Goal: Task Accomplishment & Management: Manage account settings

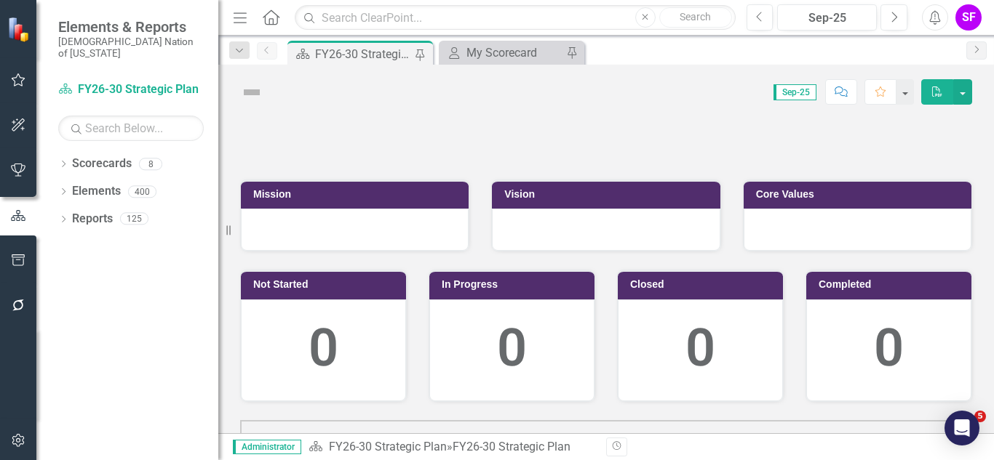
click at [244, 16] on icon "Menu" at bounding box center [240, 16] width 19 height 15
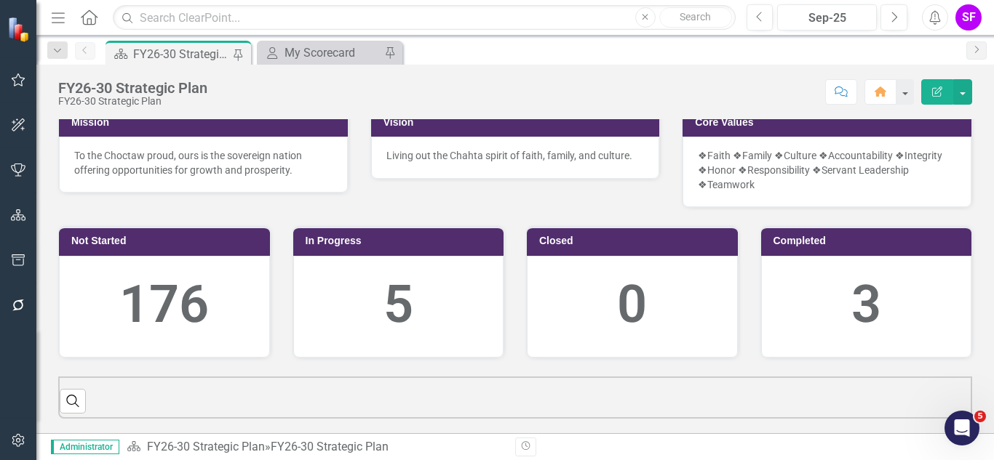
scroll to position [421, 0]
click at [756, 11] on icon "Previous" at bounding box center [760, 17] width 8 height 13
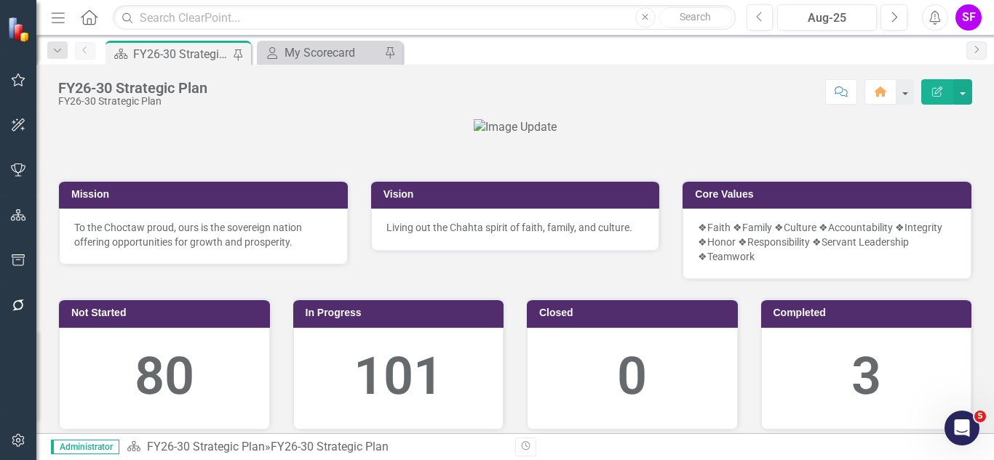
click at [53, 25] on button "Menu" at bounding box center [58, 17] width 19 height 25
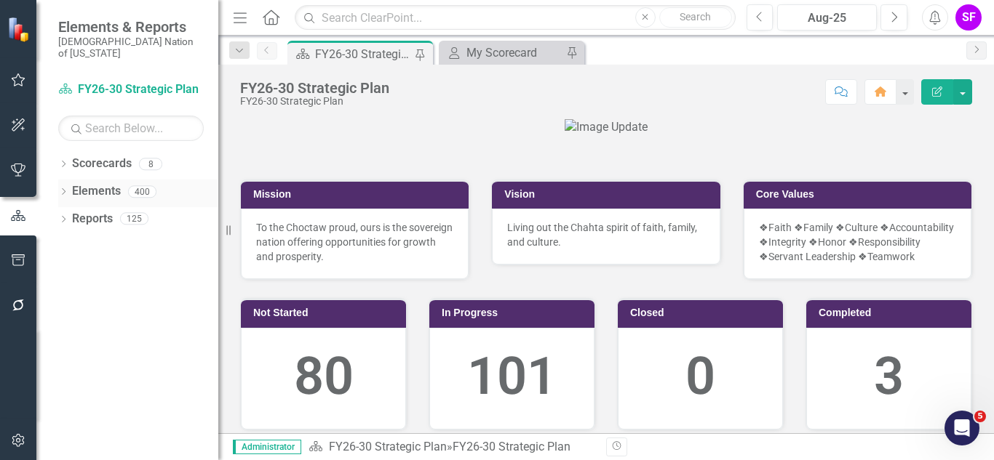
click at [66, 189] on icon "Dropdown" at bounding box center [63, 193] width 10 height 8
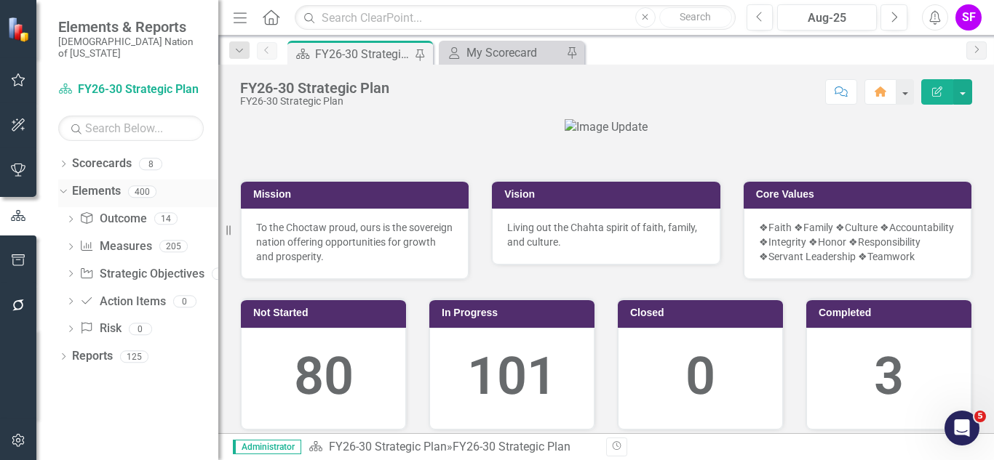
click at [112, 186] on link "Elements" at bounding box center [96, 191] width 49 height 17
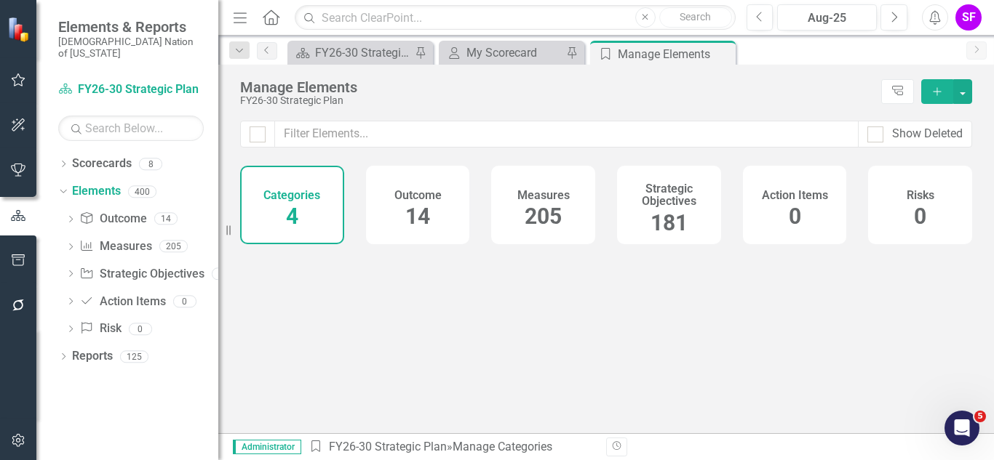
click at [669, 215] on span "181" at bounding box center [668, 222] width 37 height 25
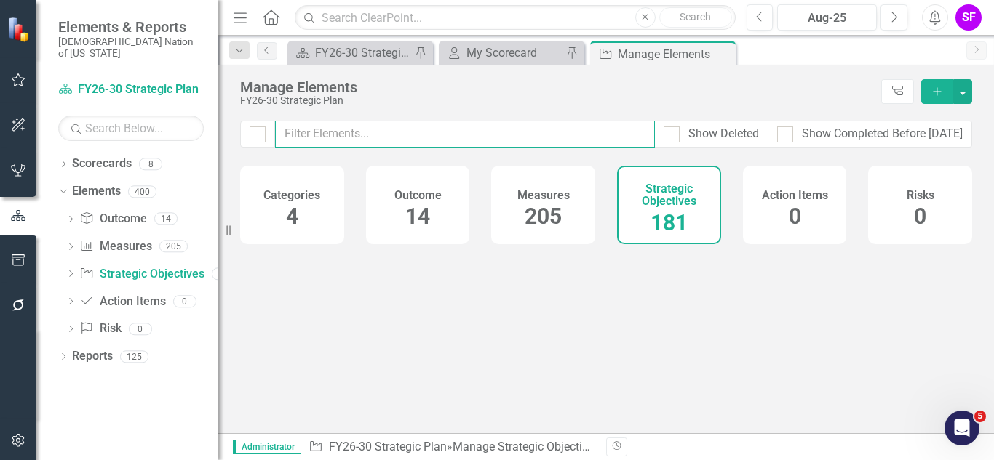
click at [598, 132] on input "text" at bounding box center [465, 134] width 380 height 27
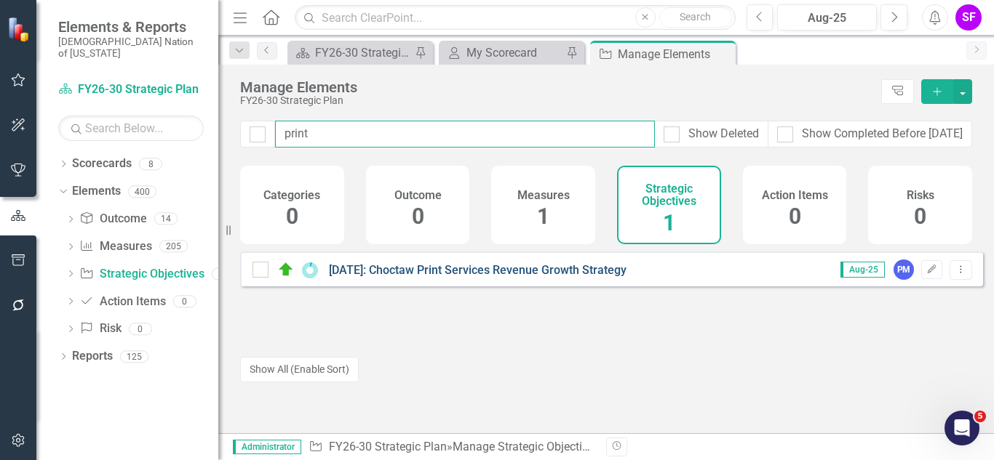
type input "print"
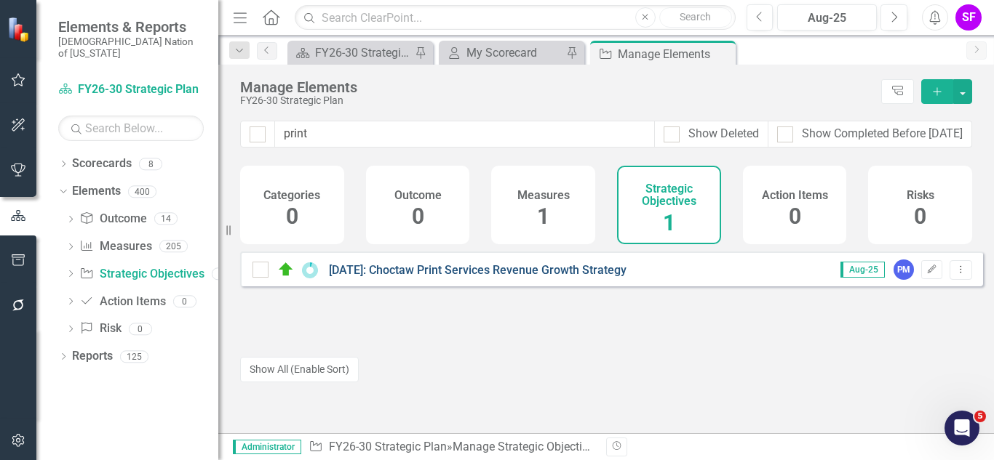
click at [569, 277] on link "[DATE]: Choctaw Print Services Revenue Growth Strategy" at bounding box center [477, 270] width 297 height 14
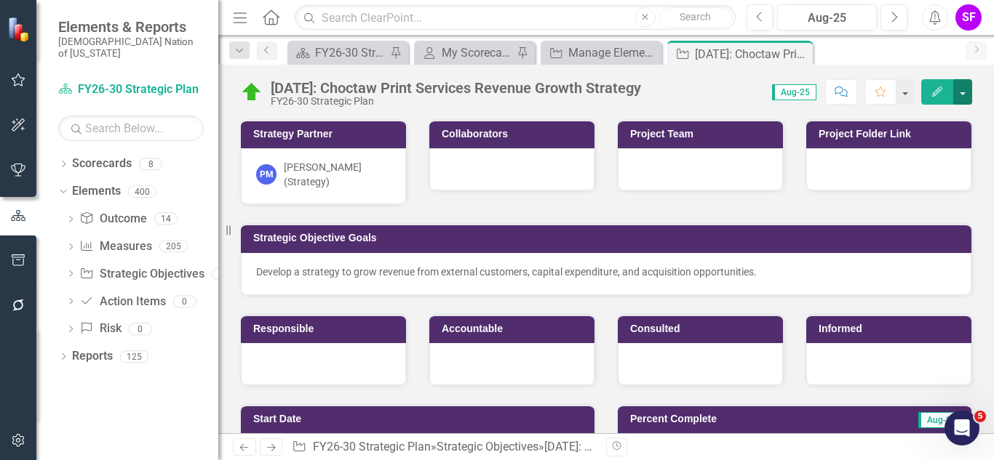
click at [969, 96] on button "button" at bounding box center [962, 91] width 19 height 25
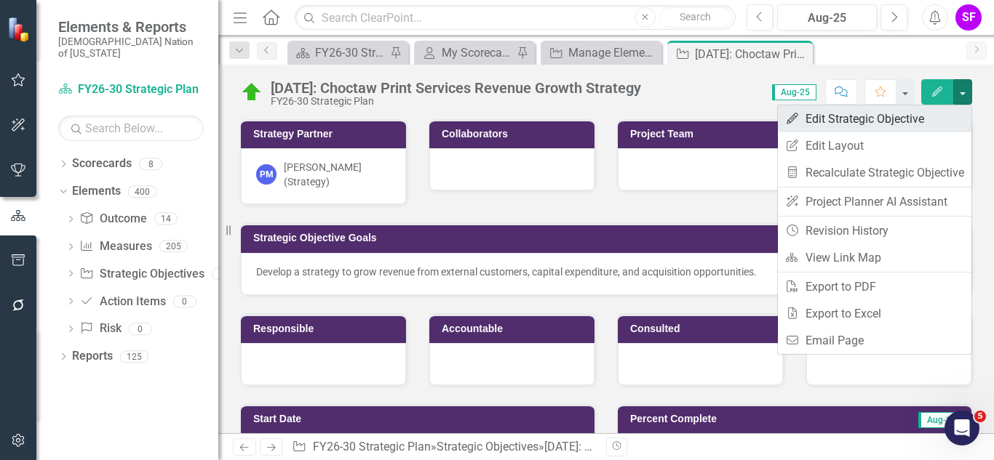
click at [936, 118] on link "Edit Edit Strategic Objective" at bounding box center [873, 118] width 193 height 27
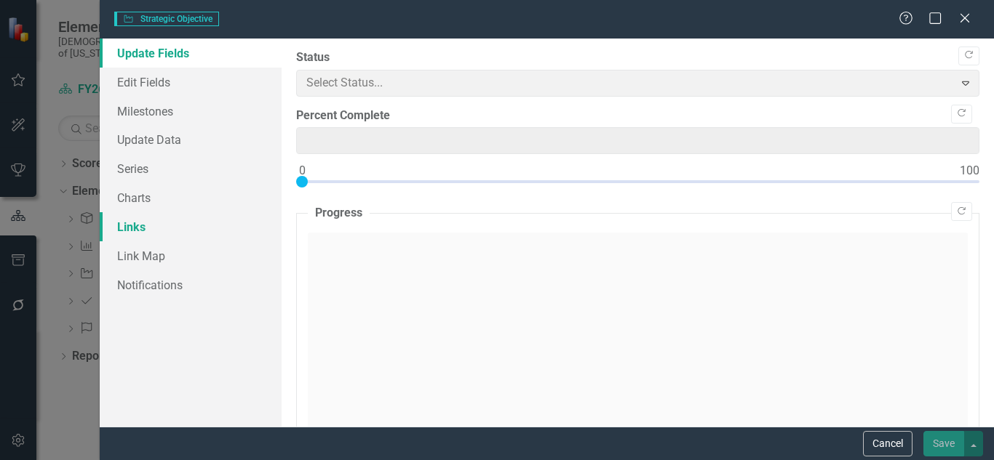
type input "5"
click at [134, 227] on link "Links" at bounding box center [191, 226] width 182 height 29
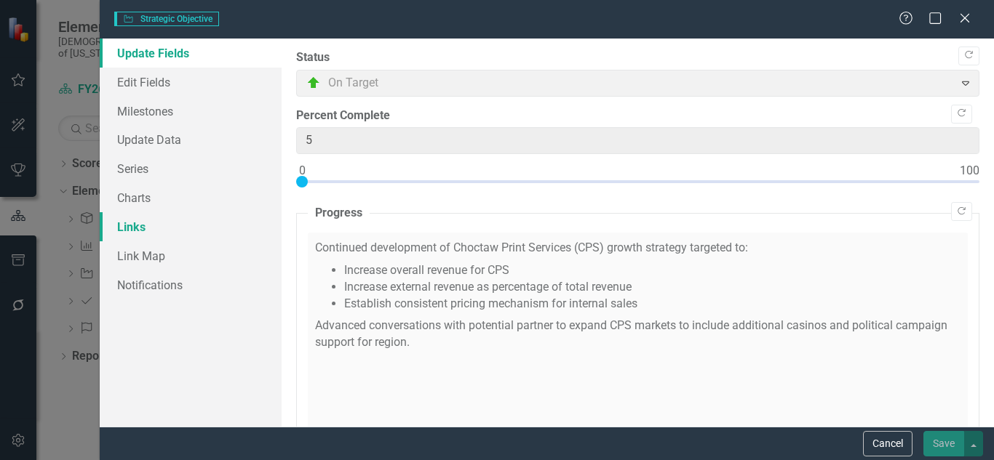
click at [133, 225] on link "Links" at bounding box center [191, 226] width 182 height 29
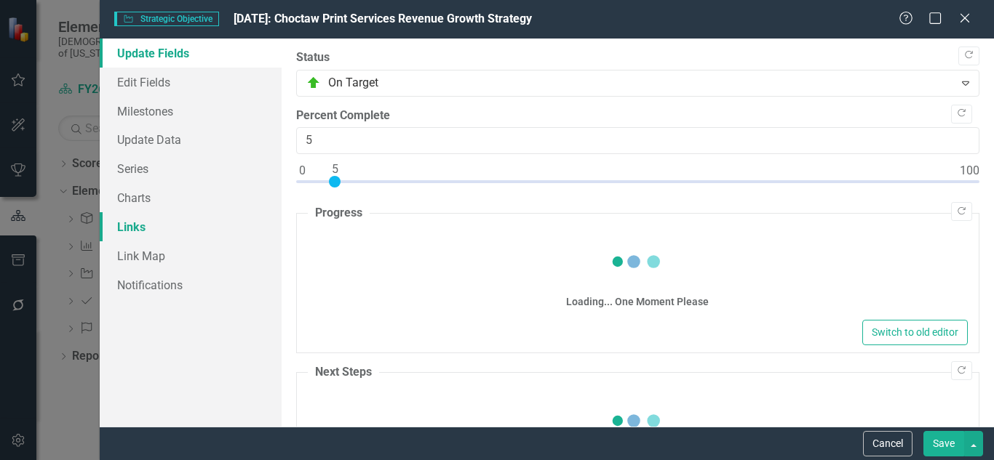
click at [131, 227] on link "Links" at bounding box center [191, 226] width 182 height 29
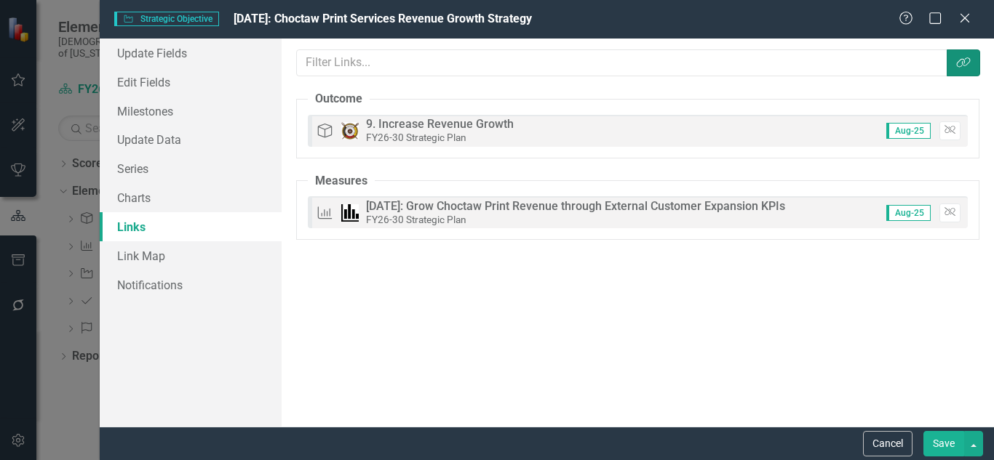
click at [964, 64] on icon "Link Tag" at bounding box center [963, 63] width 15 height 12
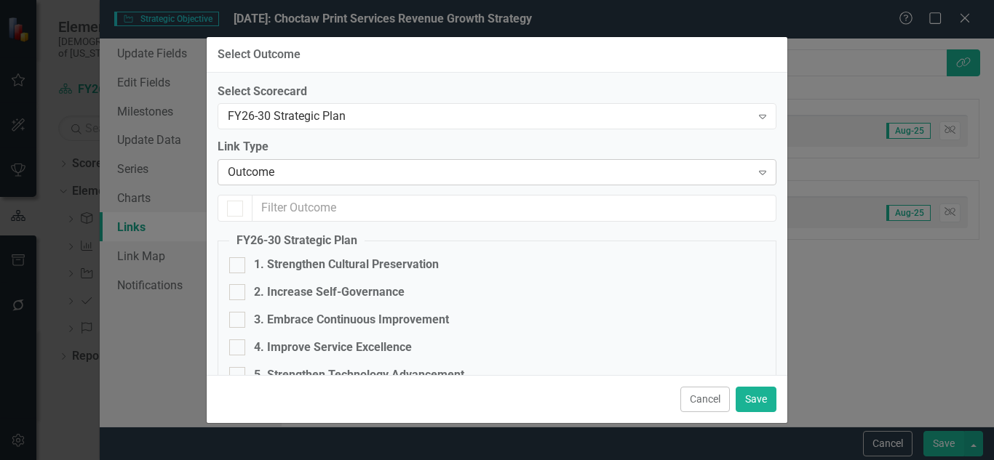
checkbox input "true"
checkbox input "false"
click at [567, 173] on div "Outcome" at bounding box center [489, 172] width 523 height 17
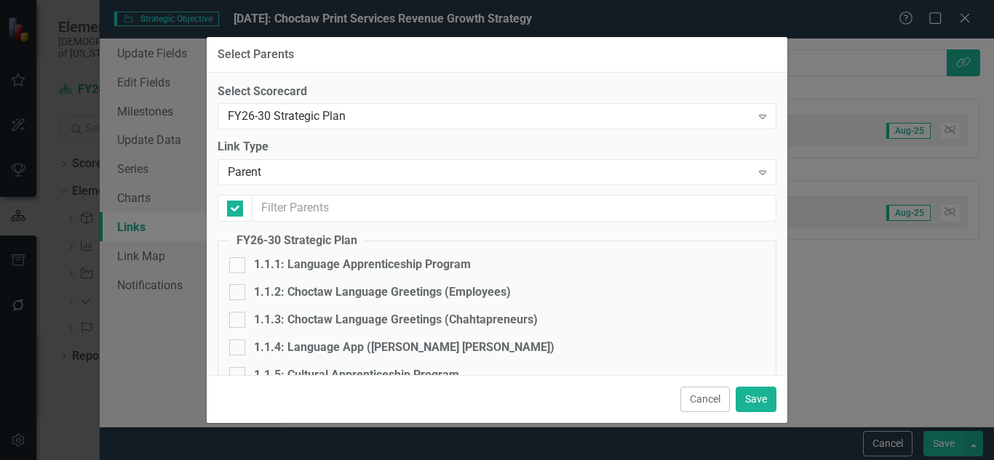
checkbox input "false"
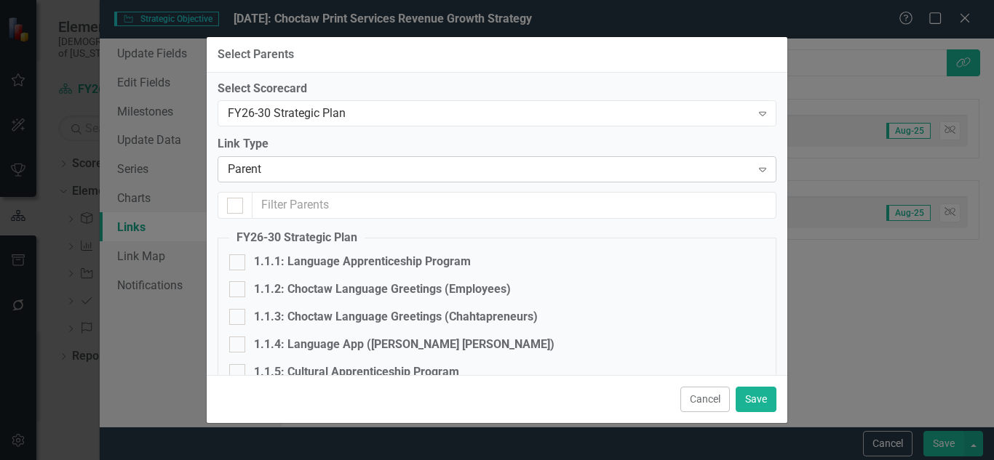
click at [553, 165] on div "Parent" at bounding box center [489, 169] width 523 height 17
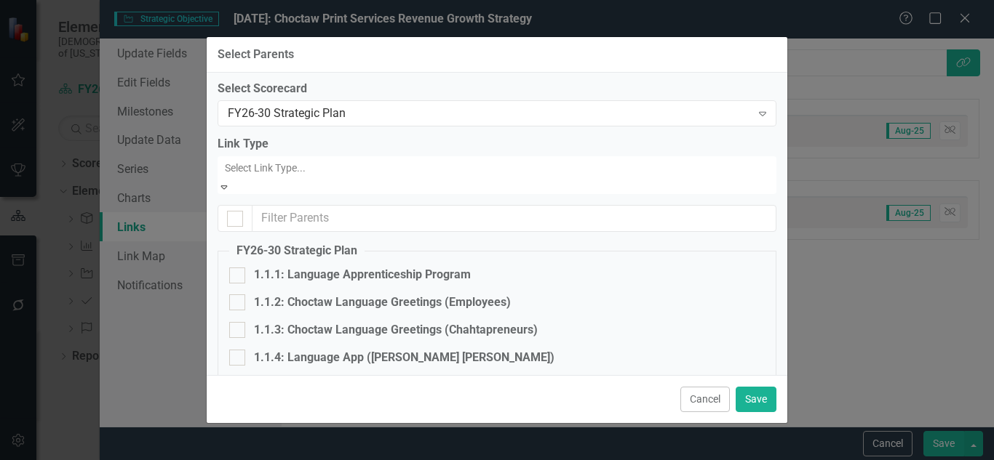
click at [511, 460] on div "Outcome" at bounding box center [497, 468] width 994 height 17
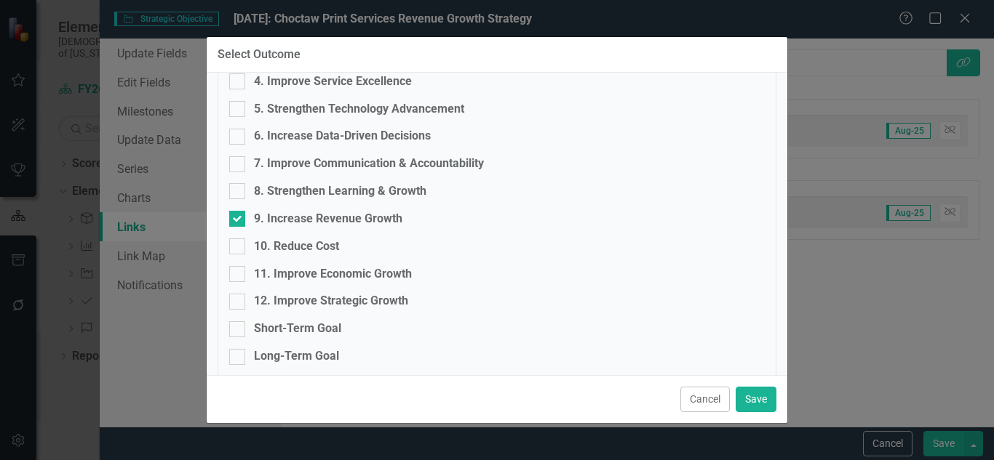
scroll to position [282, 0]
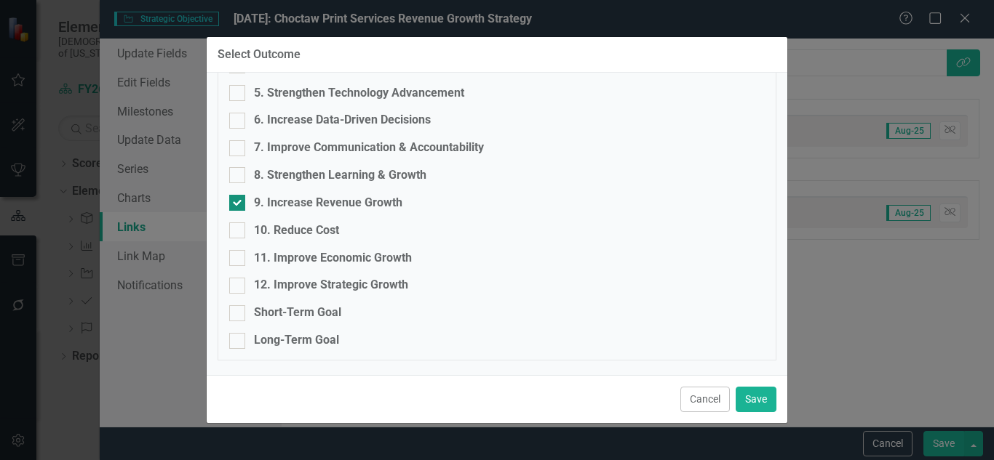
click at [375, 201] on div "9. Increase Revenue Growth" at bounding box center [328, 203] width 148 height 17
click at [239, 201] on input "9. Increase Revenue Growth" at bounding box center [233, 199] width 9 height 9
click at [375, 201] on div "9. Increase Revenue Growth" at bounding box center [328, 203] width 148 height 17
click at [239, 201] on input "9. Increase Revenue Growth" at bounding box center [233, 199] width 9 height 9
checkbox input "true"
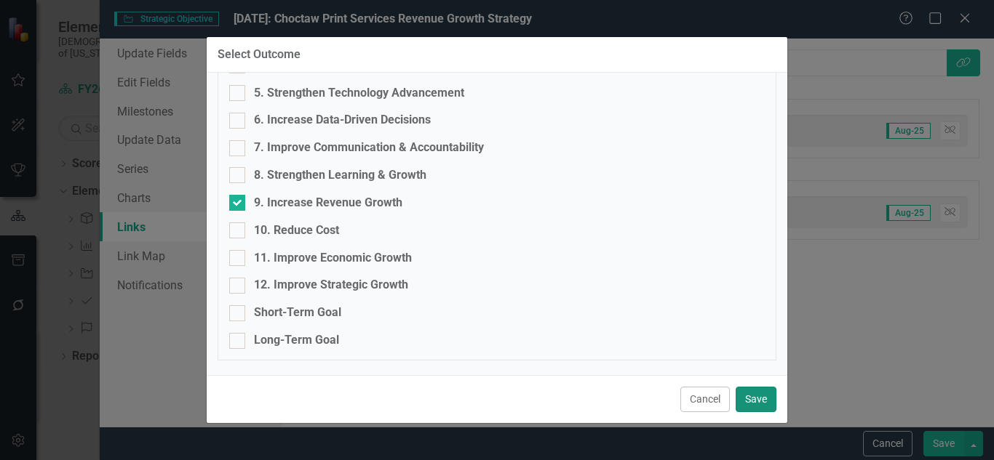
click at [761, 400] on button "Save" at bounding box center [755, 399] width 41 height 25
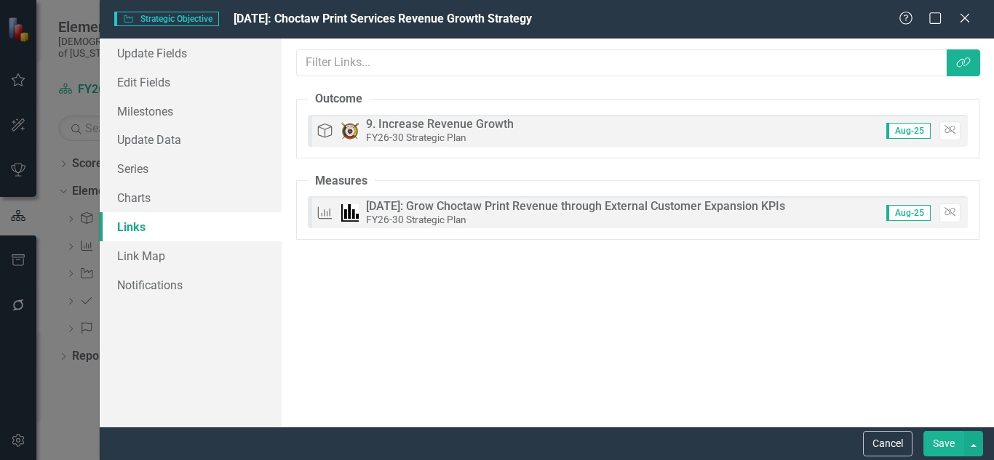
click at [941, 444] on button "Save" at bounding box center [943, 443] width 41 height 25
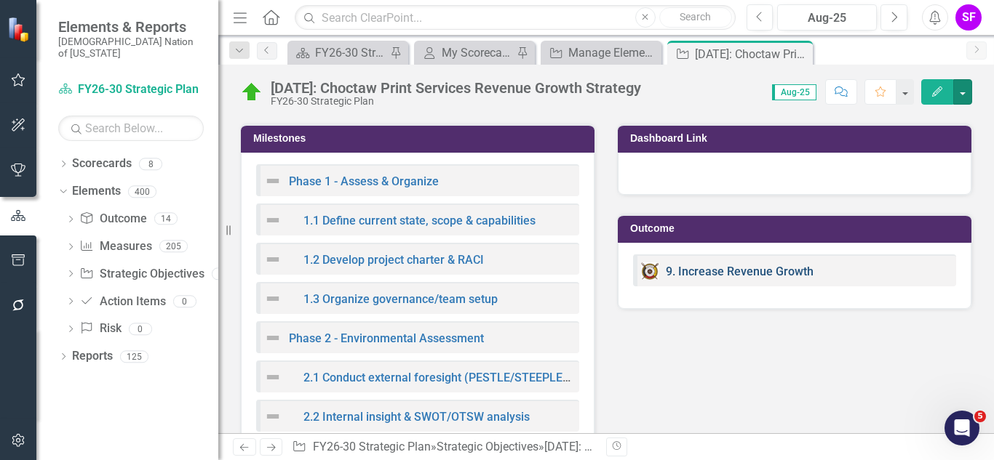
scroll to position [1777, 0]
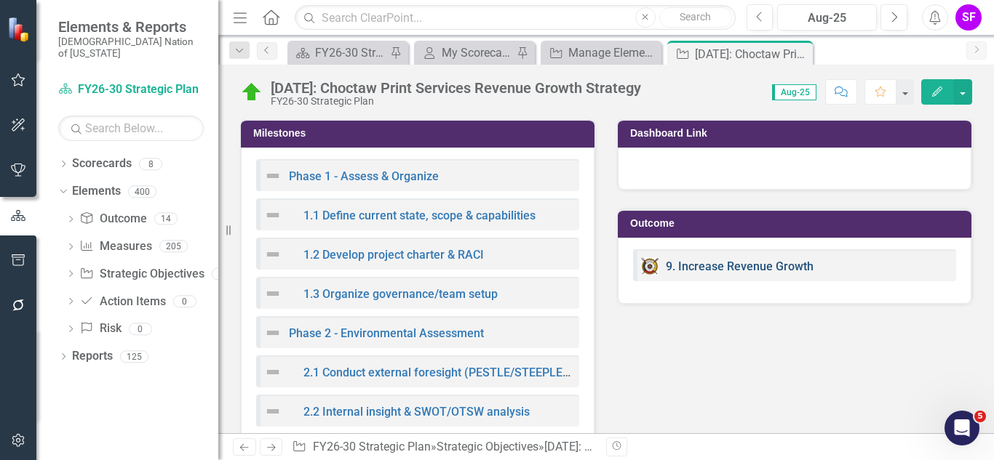
click at [715, 269] on link "9. Increase Revenue Growth" at bounding box center [739, 267] width 148 height 14
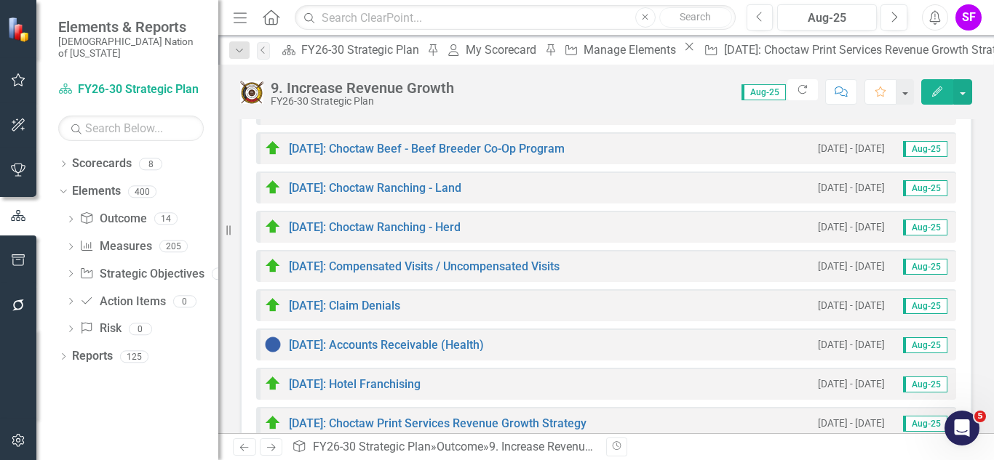
scroll to position [2126, 0]
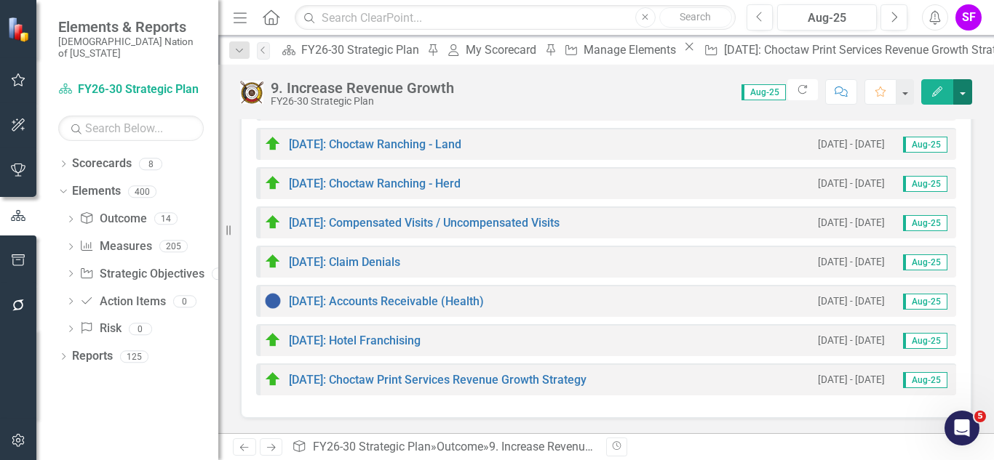
click at [967, 88] on button "button" at bounding box center [962, 91] width 19 height 25
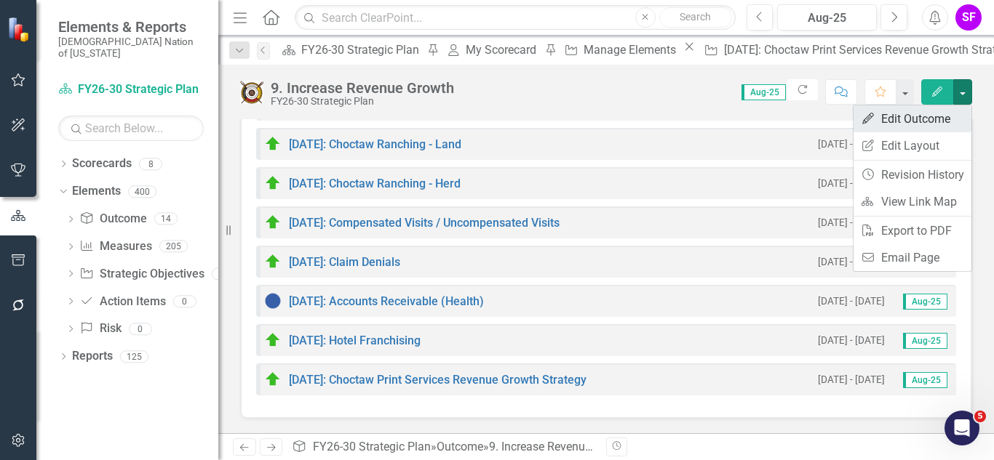
click at [942, 116] on link "Edit Edit Outcome" at bounding box center [912, 118] width 118 height 27
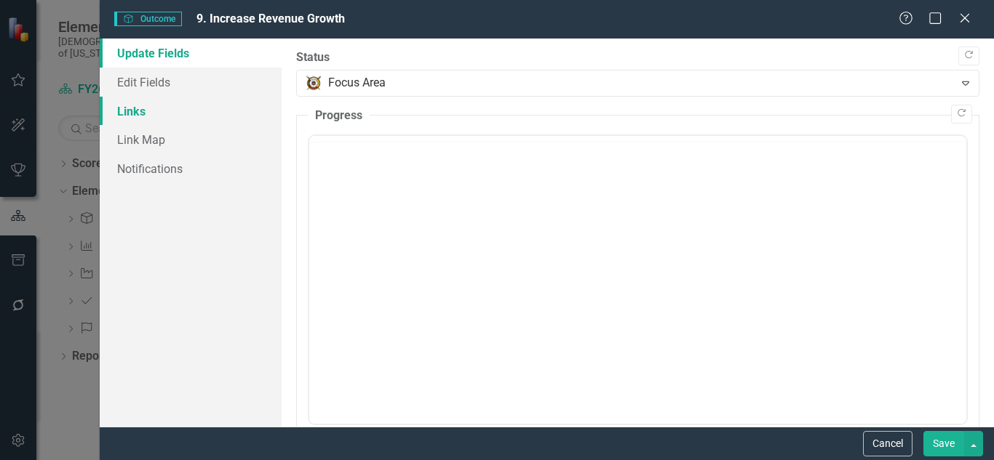
click at [231, 116] on link "Links" at bounding box center [191, 111] width 182 height 29
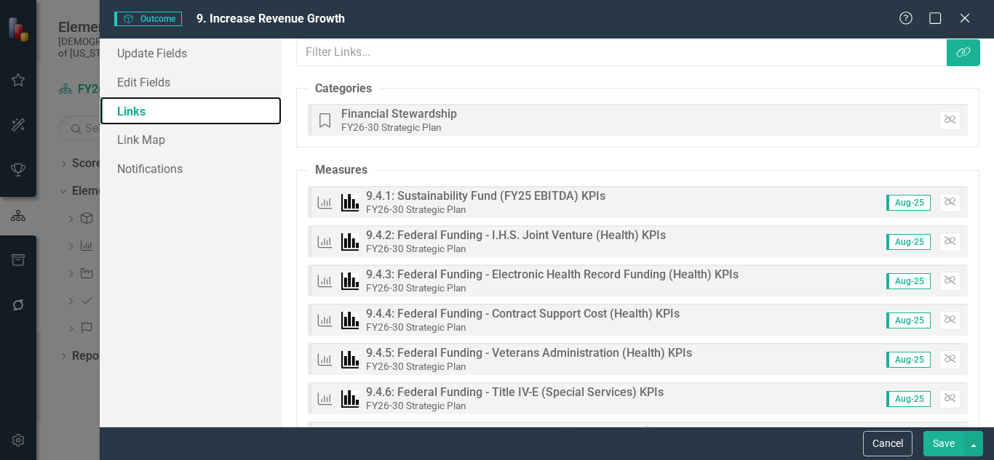
scroll to position [43, 0]
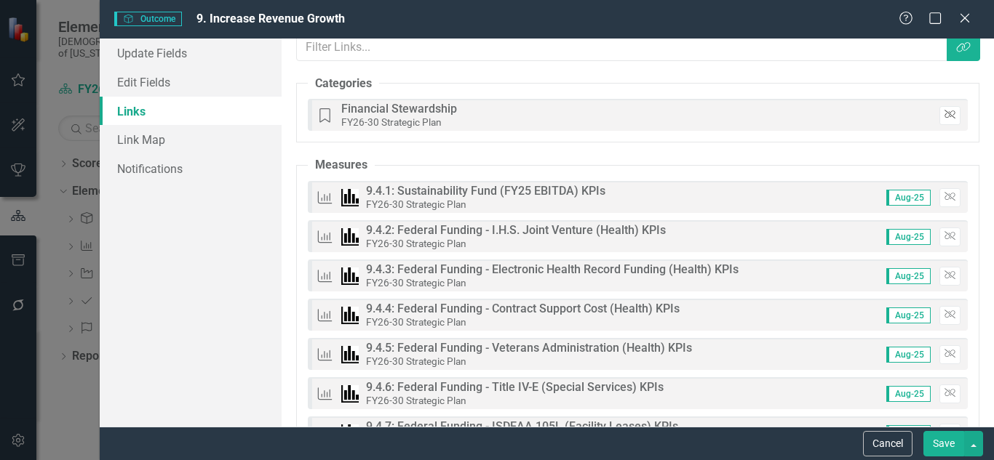
click at [944, 116] on icon "Unlink" at bounding box center [949, 115] width 11 height 9
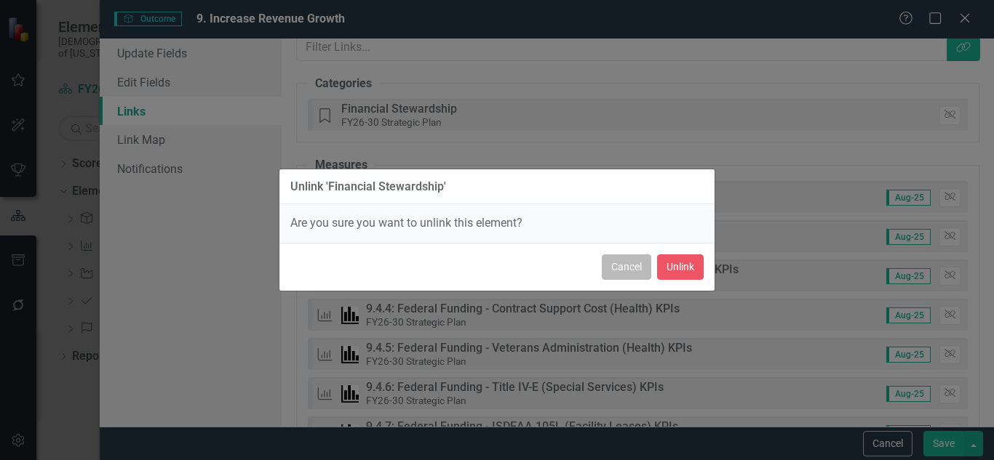
click at [645, 263] on button "Cancel" at bounding box center [625, 267] width 49 height 25
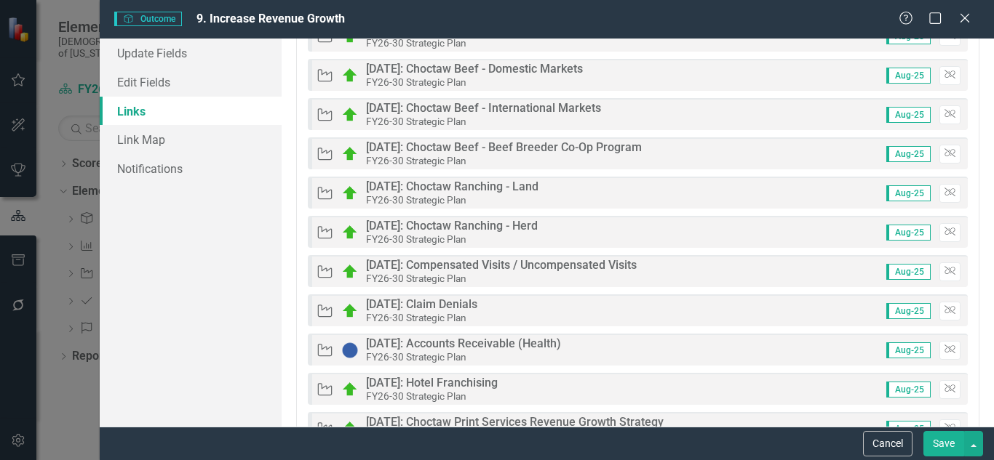
scroll to position [4461, 0]
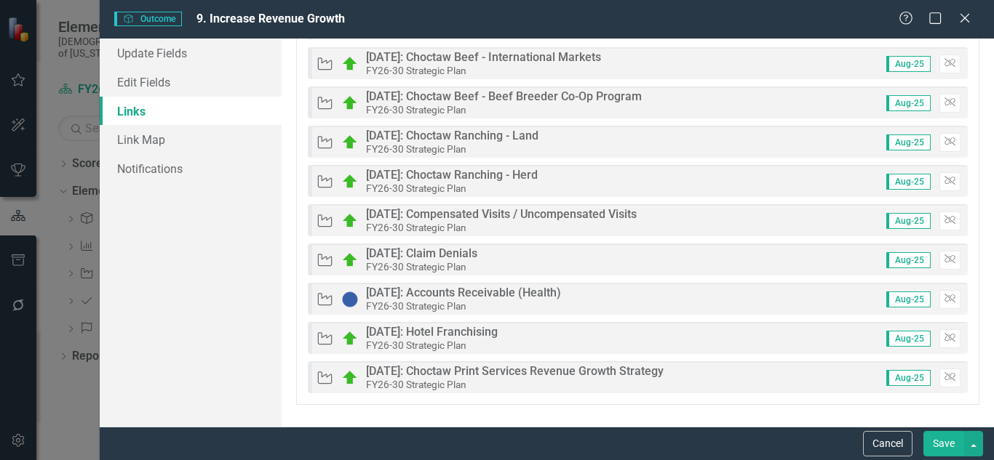
click at [939, 439] on button "Save" at bounding box center [943, 443] width 41 height 25
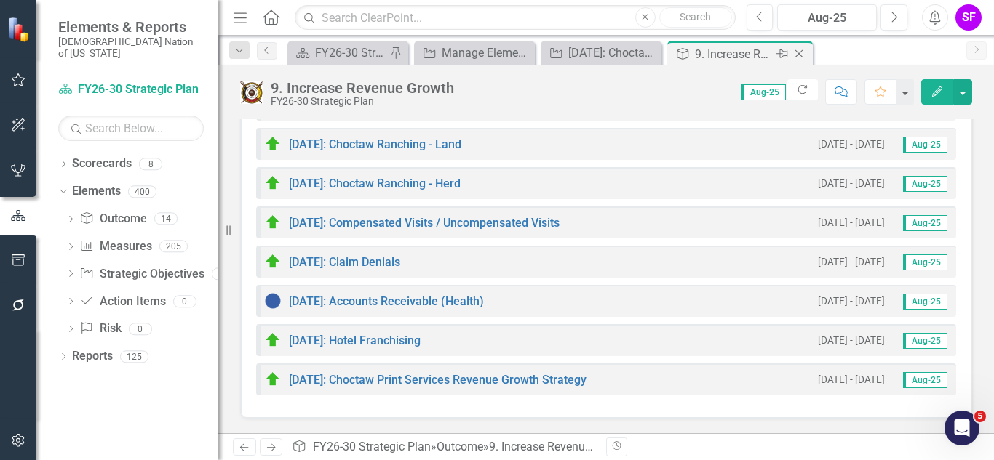
click at [801, 49] on icon "Close" at bounding box center [798, 54] width 15 height 12
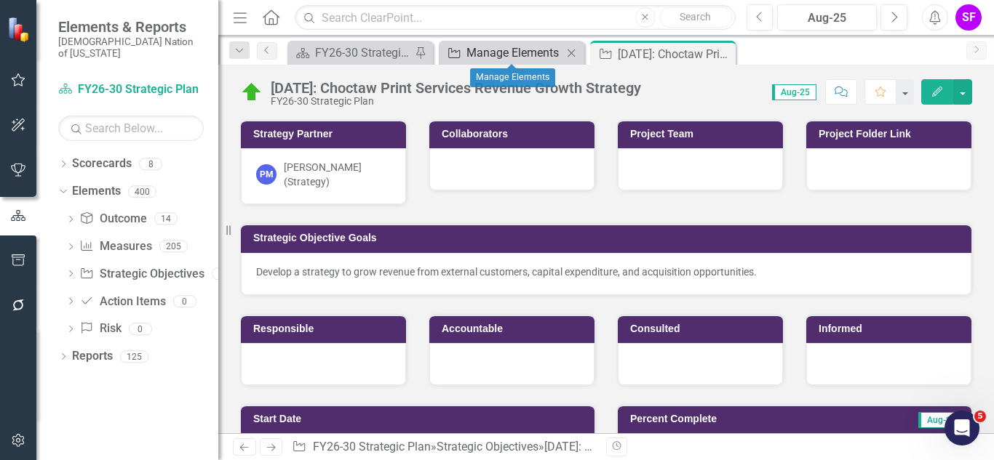
click at [505, 49] on div "Manage Elements" at bounding box center [514, 53] width 96 height 18
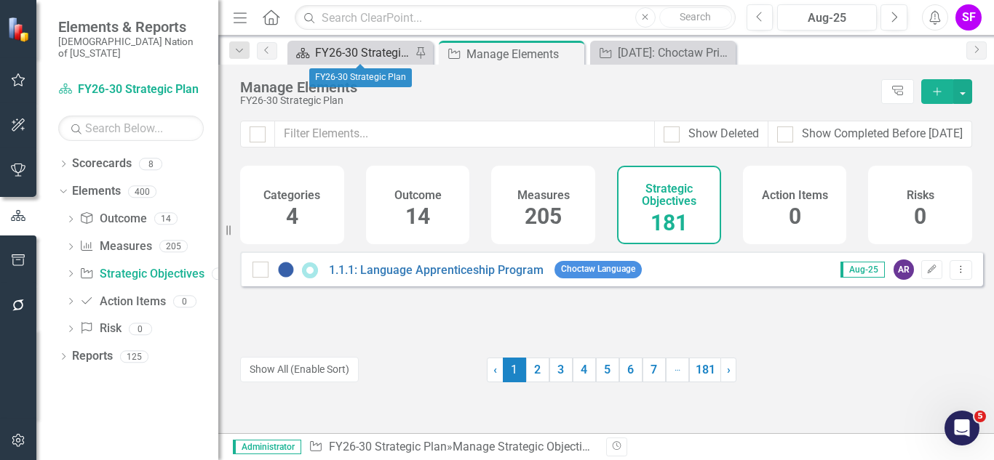
click at [324, 50] on div "FY26-30 Strategic Plan" at bounding box center [363, 53] width 96 height 18
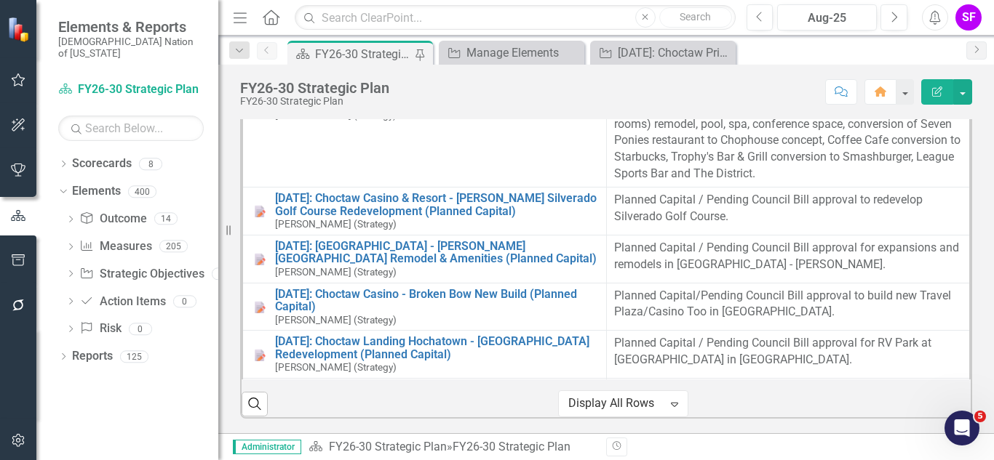
scroll to position [7834, 2]
click at [236, 25] on button "Menu" at bounding box center [240, 17] width 19 height 25
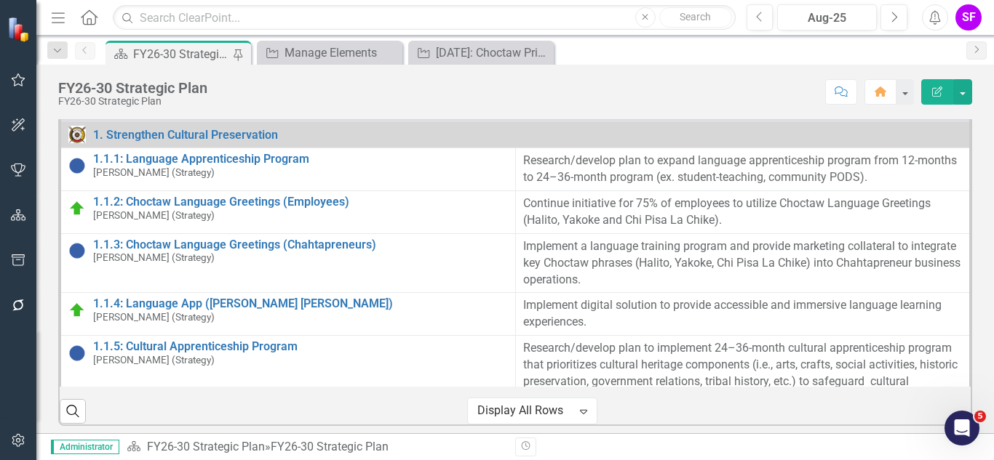
scroll to position [422, 0]
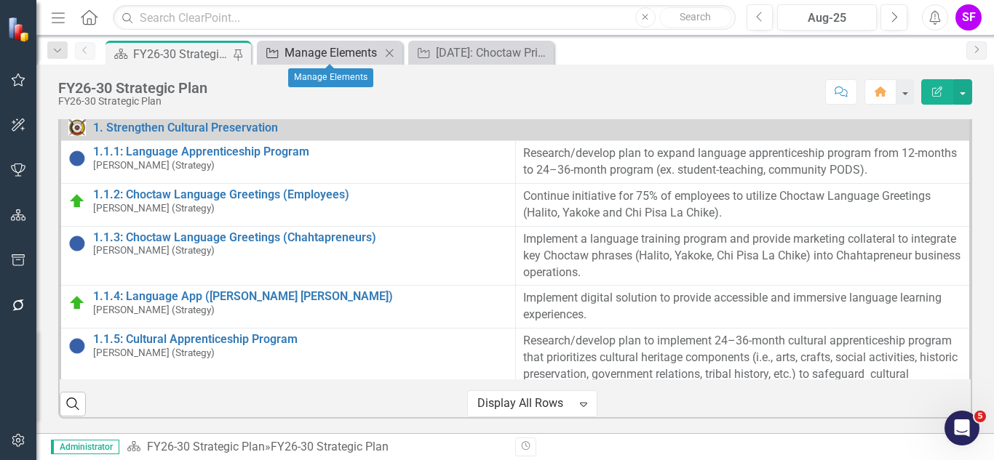
click at [329, 52] on div "Manage Elements" at bounding box center [332, 53] width 96 height 18
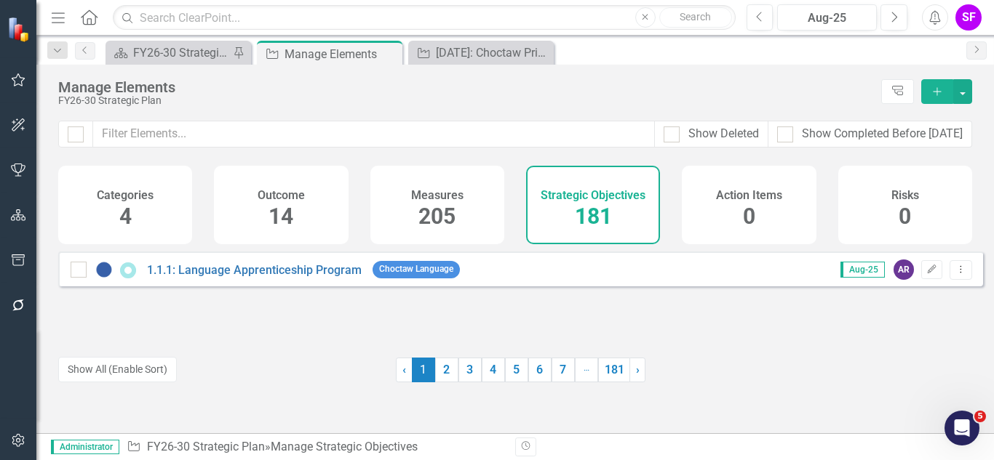
click at [55, 15] on icon "Menu" at bounding box center [58, 16] width 19 height 15
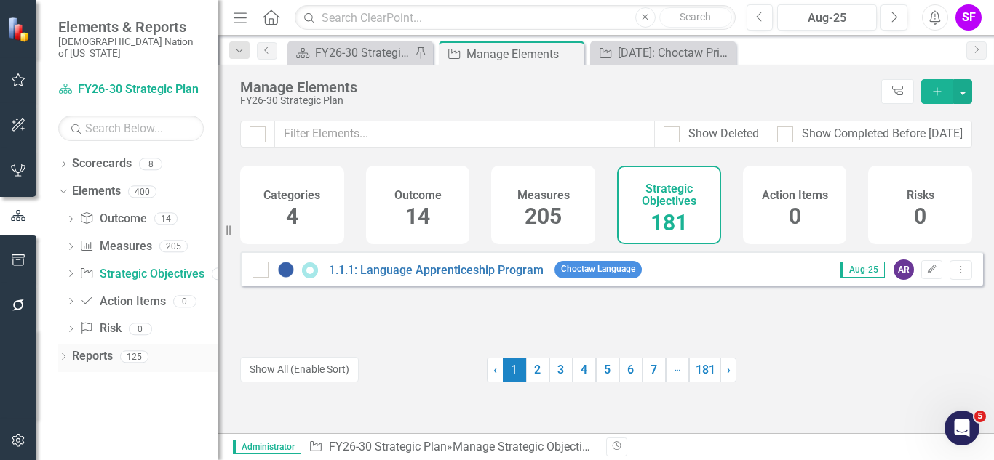
click at [108, 348] on link "Reports" at bounding box center [92, 356] width 41 height 17
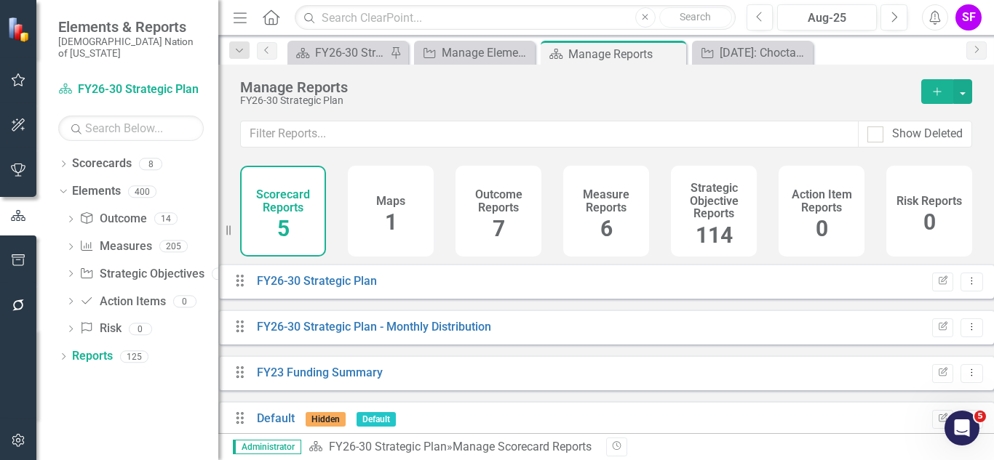
click at [730, 201] on h4 "Strategic Objective Reports" at bounding box center [713, 201] width 68 height 39
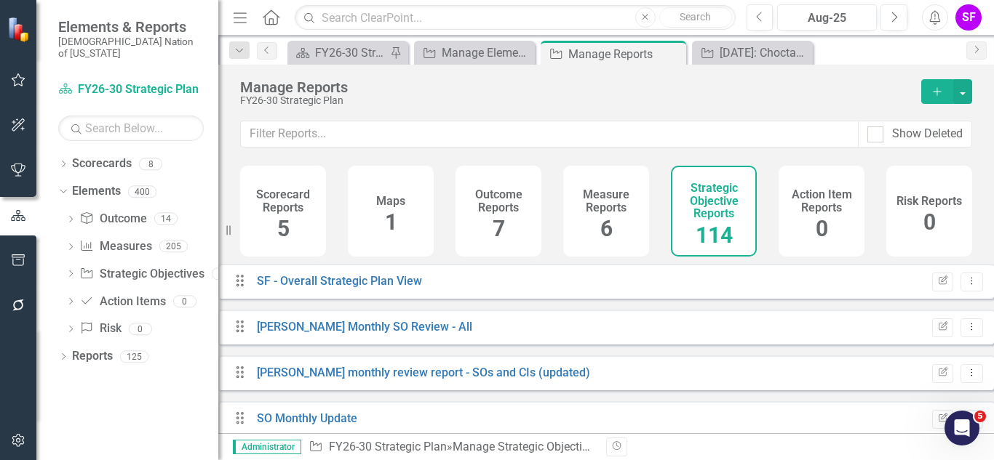
click at [297, 251] on div "Scorecard Reports 5" at bounding box center [283, 211] width 86 height 91
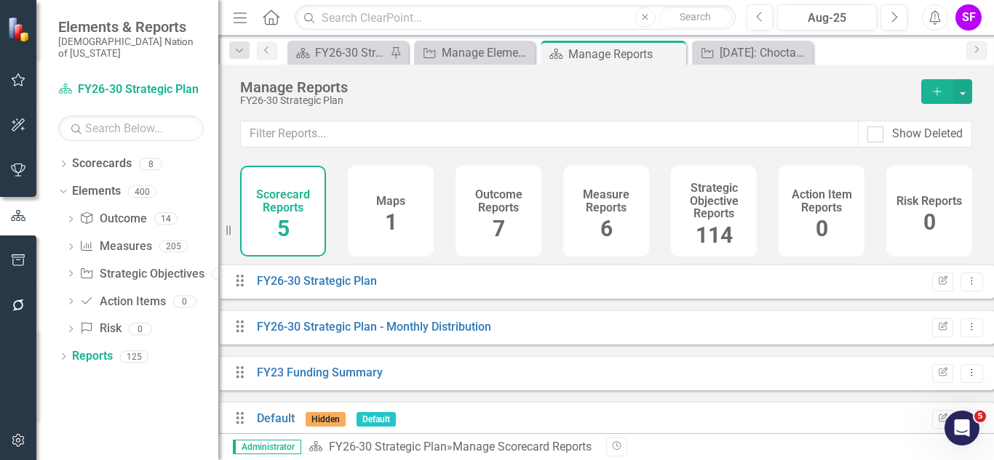
click at [686, 216] on h4 "Strategic Objective Reports" at bounding box center [713, 201] width 68 height 39
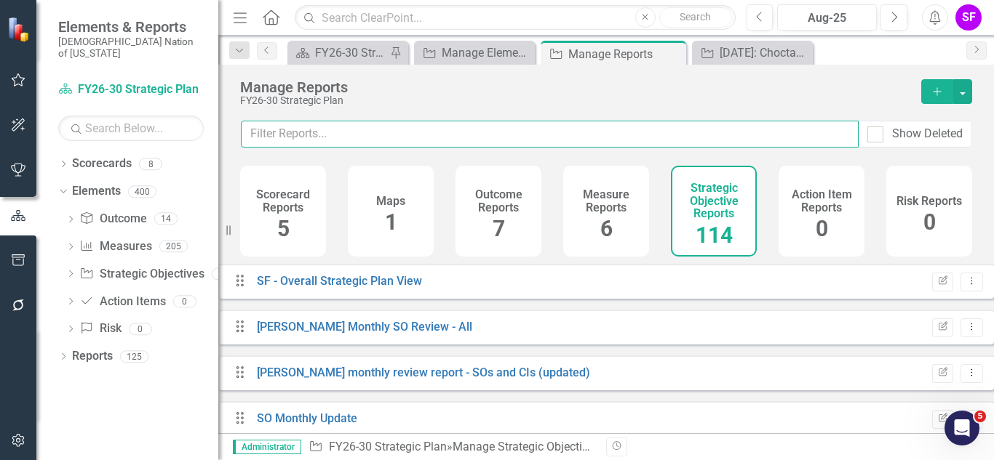
click at [620, 139] on input "text" at bounding box center [549, 134] width 617 height 27
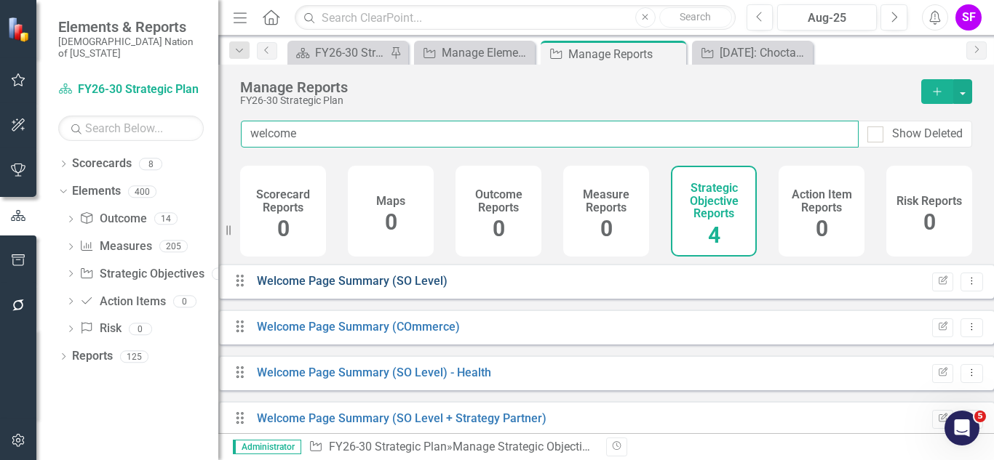
type input "welcome"
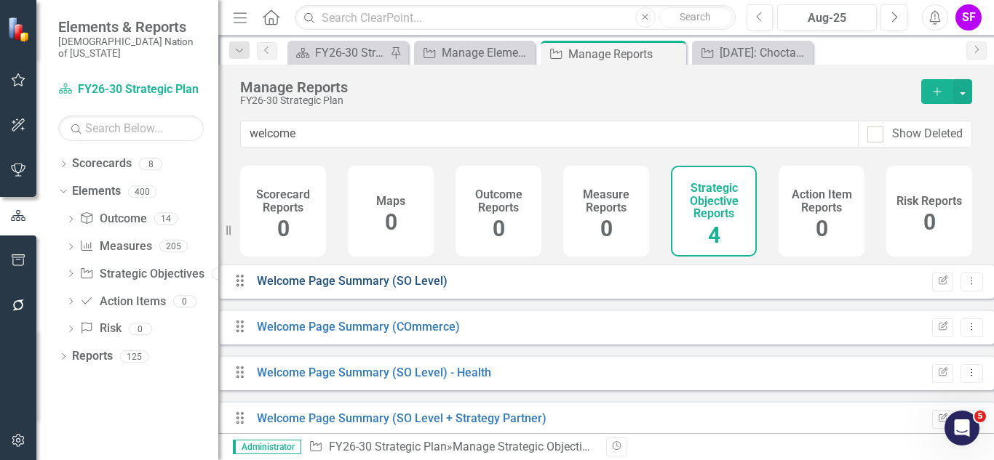
click at [405, 288] on link "Welcome Page Summary (SO Level)" at bounding box center [352, 281] width 191 height 14
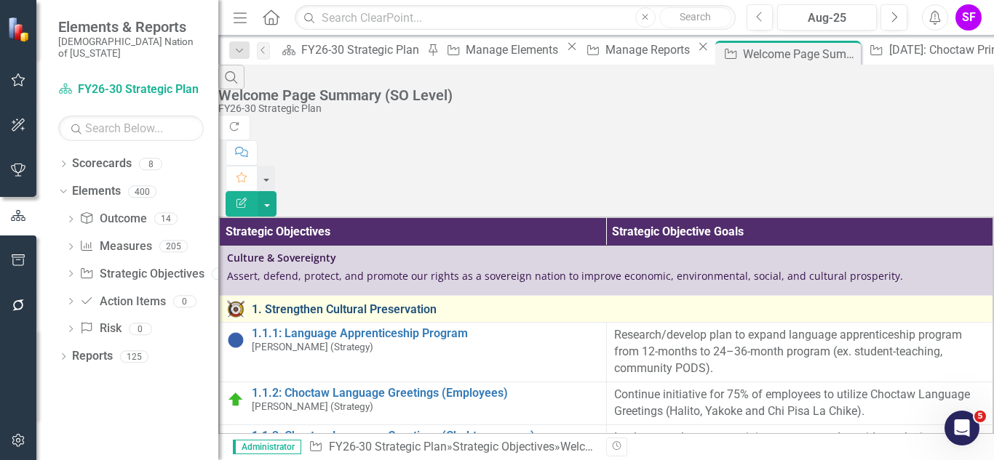
scroll to position [7642, 4]
